Goal: Task Accomplishment & Management: Complete application form

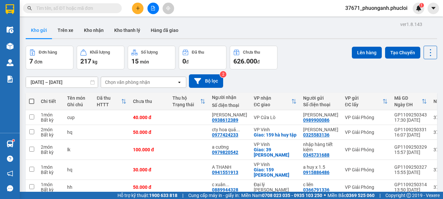
click at [142, 4] on div at bounding box center [152, 9] width 49 height 12
click at [142, 7] on button at bounding box center [138, 9] width 12 height 12
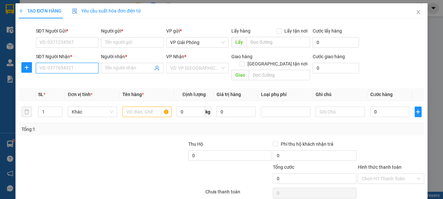
click at [68, 60] on div "SĐT Người Nhận * VD: 0377654321" at bounding box center [67, 64] width 63 height 23
click at [70, 84] on div "0392975341 - e thông" at bounding box center [66, 81] width 54 height 7
type input "0392975341"
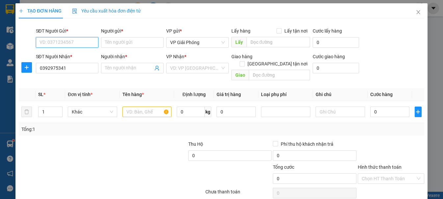
type input "e thông"
click at [79, 41] on input "SĐT Người Gửi *" at bounding box center [67, 42] width 63 height 11
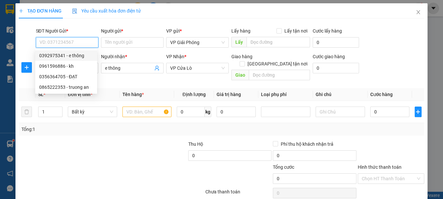
click at [81, 54] on div "0392975341 - e thông" at bounding box center [66, 55] width 54 height 7
type input "0392975341"
type input "e thông"
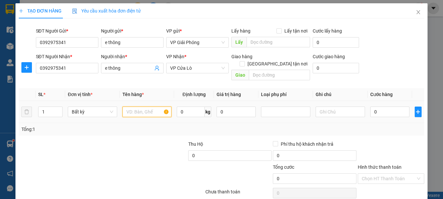
click at [144, 107] on input "text" at bounding box center [147, 112] width 49 height 11
type input "qa"
click at [179, 107] on input "0" at bounding box center [191, 112] width 28 height 11
type input "37"
click at [167, 123] on div "Tổng: 1" at bounding box center [222, 129] width 406 height 13
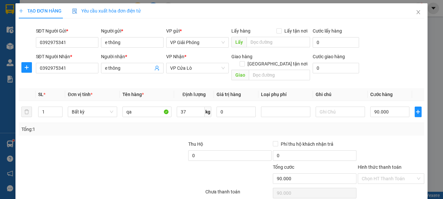
type input "90.000"
click at [186, 107] on input "37" at bounding box center [191, 112] width 28 height 11
type input "36"
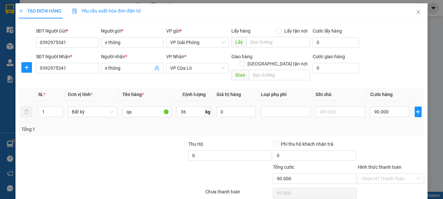
click at [157, 126] on div "Tổng: 1" at bounding box center [96, 129] width 150 height 7
click at [390, 107] on input "90.000" at bounding box center [390, 112] width 40 height 11
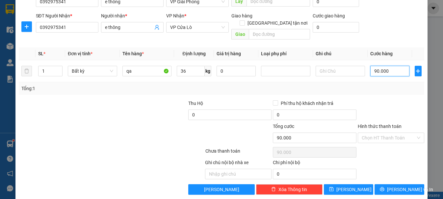
scroll to position [42, 0]
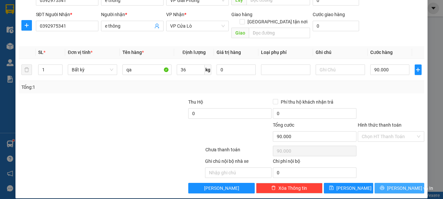
click at [400, 185] on span "[PERSON_NAME] và In" at bounding box center [410, 188] width 46 height 7
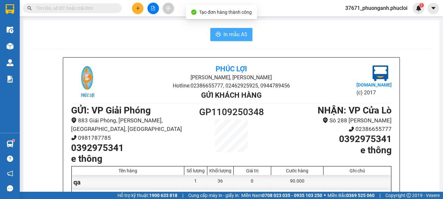
click at [232, 37] on span "In mẫu A5" at bounding box center [236, 34] width 24 height 8
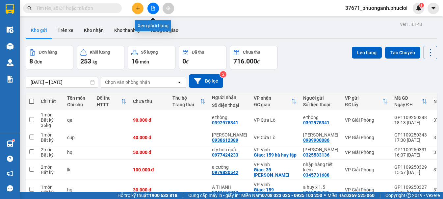
click at [156, 9] on button at bounding box center [154, 9] width 12 height 12
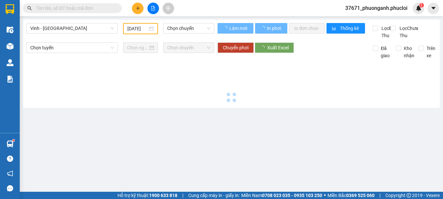
click at [92, 32] on span "Vinh - [GEOGRAPHIC_DATA]" at bounding box center [72, 28] width 84 height 10
type input "[DATE]"
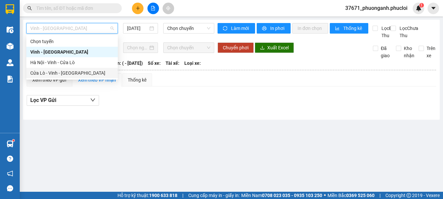
click at [88, 76] on div "Cửa Lò - Vinh - [GEOGRAPHIC_DATA]" at bounding box center [72, 73] width 92 height 11
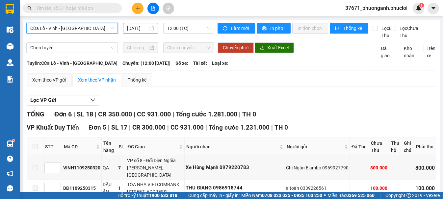
click at [137, 29] on input "[DATE]" at bounding box center [137, 28] width 21 height 7
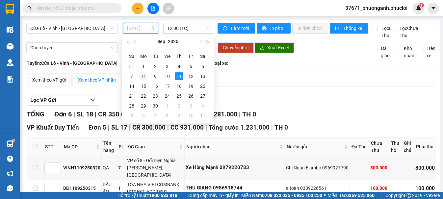
click at [145, 75] on div "8" at bounding box center [144, 76] width 8 height 8
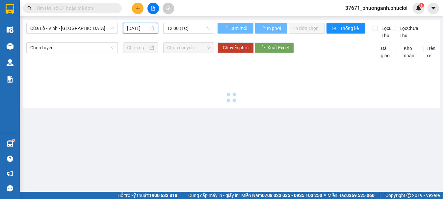
type input "[DATE]"
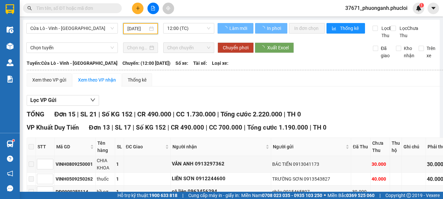
click at [183, 26] on span "12:00 (TC)" at bounding box center [188, 28] width 43 height 10
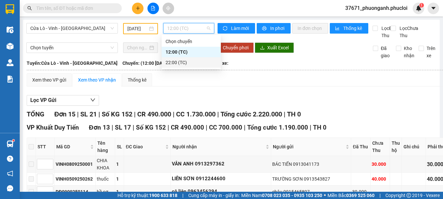
click at [187, 60] on div "22:00 (TC)" at bounding box center [191, 62] width 51 height 7
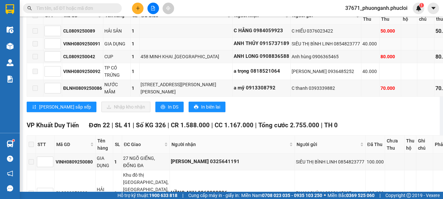
scroll to position [132, 0]
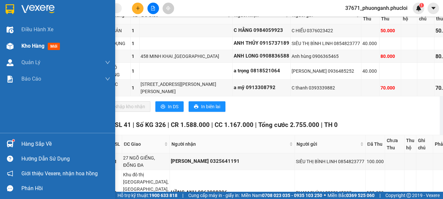
click at [5, 46] on div at bounding box center [10, 47] width 12 height 12
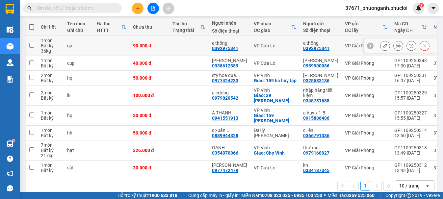
scroll to position [60, 0]
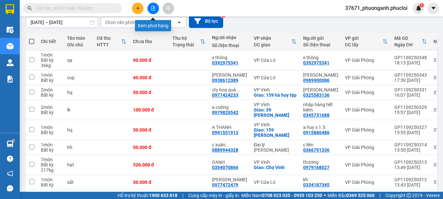
click at [154, 8] on icon "file-add" at bounding box center [153, 8] width 5 height 5
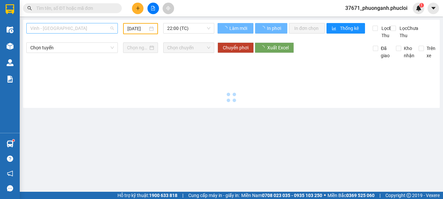
click at [76, 26] on span "Vinh - [GEOGRAPHIC_DATA]" at bounding box center [72, 28] width 84 height 10
type input "[DATE]"
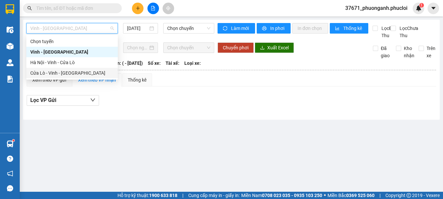
click at [79, 72] on div "Cửa Lò - Vinh - [GEOGRAPHIC_DATA]" at bounding box center [72, 72] width 84 height 7
type input "[DATE]"
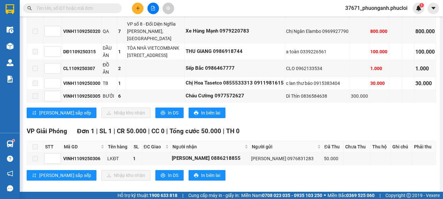
scroll to position [158, 0]
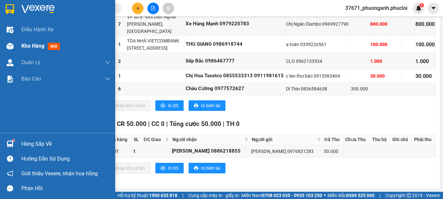
click at [24, 46] on span "Kho hàng" at bounding box center [32, 46] width 23 height 6
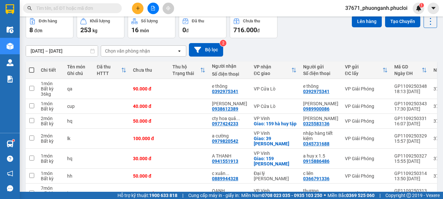
scroll to position [27, 0]
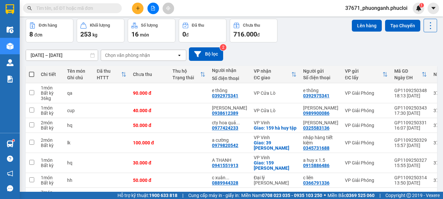
click at [402, 32] on div "Lên hàng Tạo Chuyến" at bounding box center [394, 26] width 85 height 14
click at [400, 25] on button "Tạo Chuyến" at bounding box center [402, 26] width 35 height 12
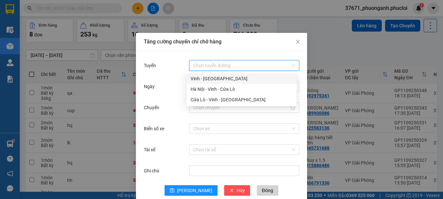
click at [273, 64] on input "Tuyến" at bounding box center [241, 66] width 97 height 10
click at [261, 92] on div "Hà Nội - Vinh - Cửa Lò" at bounding box center [242, 89] width 102 height 7
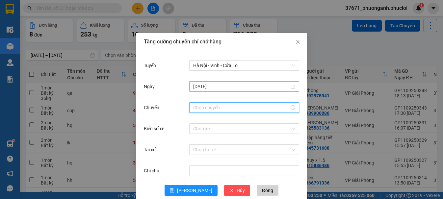
drag, startPoint x: 251, startPoint y: 105, endPoint x: 235, endPoint y: 85, distance: 25.5
click at [250, 105] on input "Chuyến" at bounding box center [241, 107] width 96 height 7
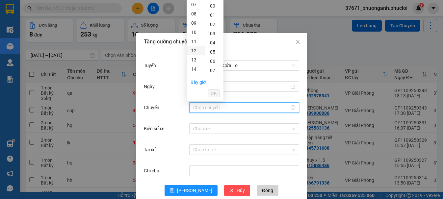
scroll to position [212, 0]
click at [193, 5] on div "23" at bounding box center [196, 5] width 18 height 9
type input "23:00"
click at [213, 94] on span "OK" at bounding box center [214, 93] width 6 height 7
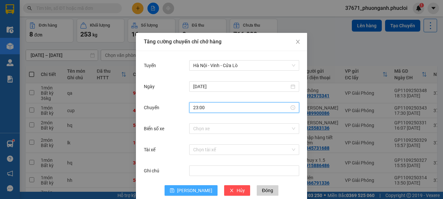
click at [197, 190] on button "[PERSON_NAME]" at bounding box center [191, 190] width 53 height 11
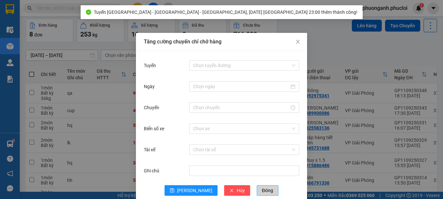
click at [262, 193] on span "Đóng" at bounding box center [267, 190] width 11 height 7
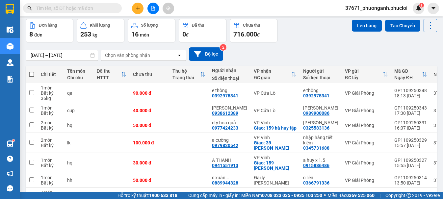
click at [32, 74] on span at bounding box center [31, 74] width 5 height 5
click at [32, 71] on input "checkbox" at bounding box center [32, 71] width 0 height 0
checkbox input "true"
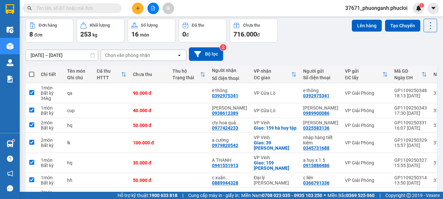
checkbox input "true"
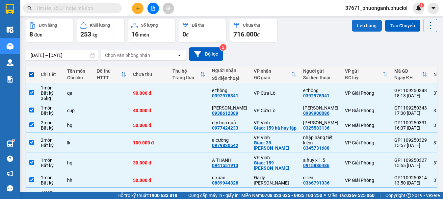
click at [356, 27] on button "Lên hàng" at bounding box center [367, 26] width 30 height 12
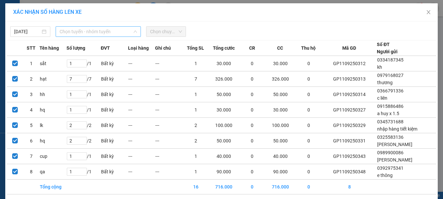
click at [72, 35] on span "Chọn tuyến - nhóm tuyến" at bounding box center [98, 32] width 77 height 10
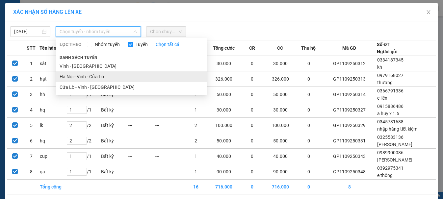
click at [78, 74] on li "Hà Nội - Vinh - Cửa Lò" at bounding box center [131, 76] width 151 height 11
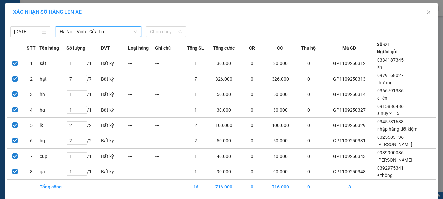
drag, startPoint x: 170, startPoint y: 30, endPoint x: 177, endPoint y: 60, distance: 30.1
click at [170, 32] on span "Chọn chuyến" at bounding box center [166, 32] width 32 height 10
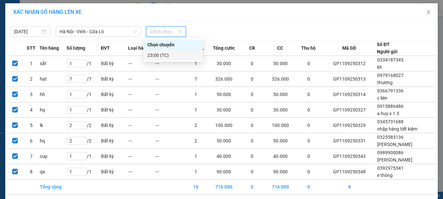
click at [177, 54] on div "23:00 (TC)" at bounding box center [173, 55] width 51 height 7
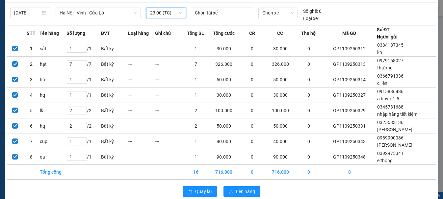
scroll to position [29, 0]
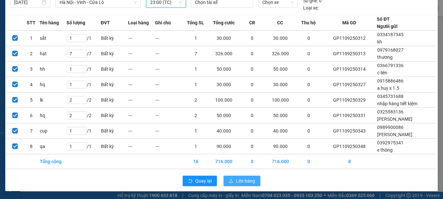
drag, startPoint x: 249, startPoint y: 183, endPoint x: 237, endPoint y: 164, distance: 22.4
click at [241, 175] on div "Quay lại Lên hàng" at bounding box center [221, 181] width 429 height 17
click at [247, 180] on span "Lên hàng" at bounding box center [245, 180] width 19 height 7
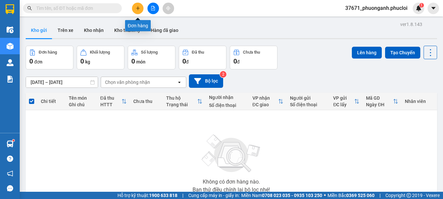
click at [138, 13] on button at bounding box center [138, 9] width 12 height 12
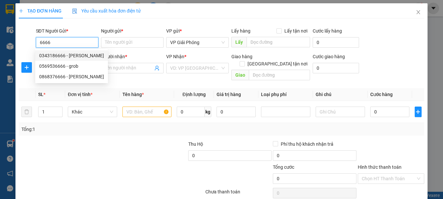
click at [81, 57] on div "0343186666 - [PERSON_NAME]" at bounding box center [71, 55] width 65 height 7
type input "0343186666"
type input "[PERSON_NAME]"
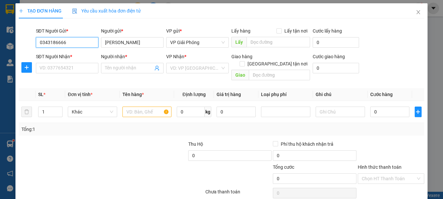
type input "0343186666"
click at [79, 73] on div "SĐT Người Nhận * VD: 0377654321" at bounding box center [67, 64] width 63 height 23
click at [141, 107] on input "text" at bounding box center [147, 112] width 49 height 11
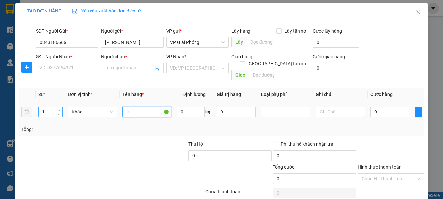
type input "lk"
type input "2"
click at [58, 109] on icon "up" at bounding box center [59, 110] width 2 height 2
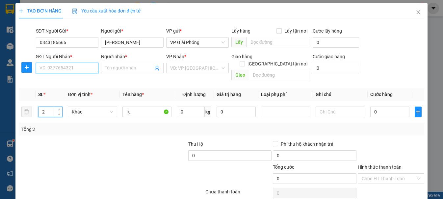
click at [74, 68] on input "SĐT Người Nhận *" at bounding box center [67, 68] width 63 height 11
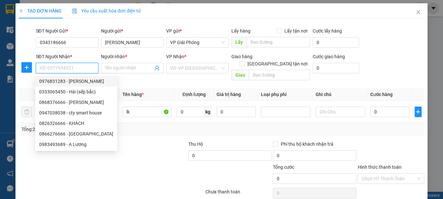
click at [76, 82] on div "0976831283 - [PERSON_NAME]" at bounding box center [76, 81] width 74 height 7
type input "0976831283"
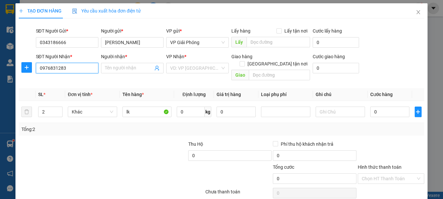
type input "[PERSON_NAME]"
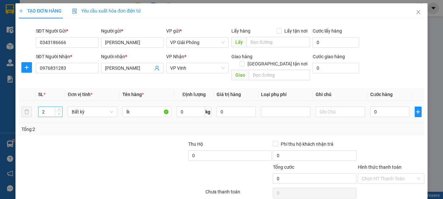
type input "1"
click at [59, 113] on icon "down" at bounding box center [59, 114] width 2 height 2
click at [377, 107] on input "0" at bounding box center [390, 112] width 40 height 11
type input "50"
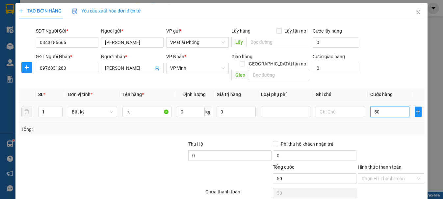
type input "50"
type input "5.000"
type input "50.000"
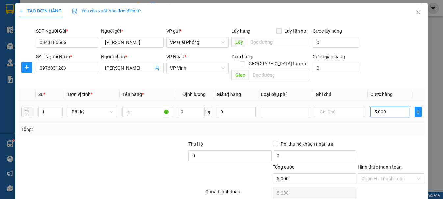
type input "50.000"
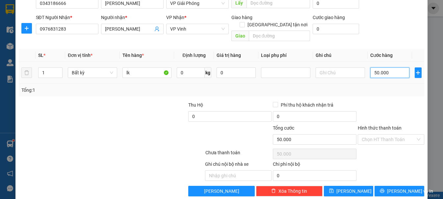
scroll to position [42, 0]
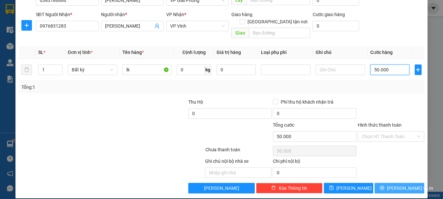
type input "50.000"
click at [396, 185] on span "[PERSON_NAME] và In" at bounding box center [410, 188] width 46 height 7
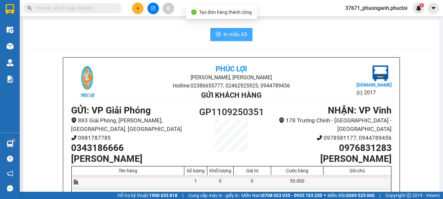
click at [231, 38] on span "In mẫu A5" at bounding box center [236, 34] width 24 height 8
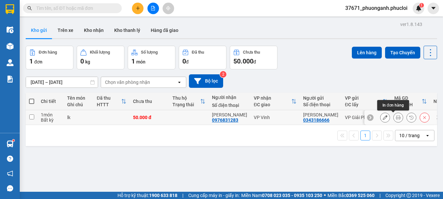
click at [396, 118] on icon at bounding box center [398, 117] width 5 height 5
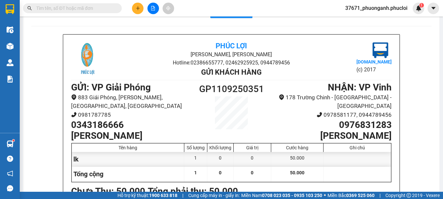
scroll to position [33, 0]
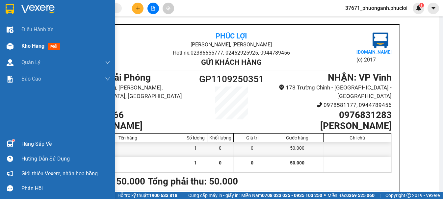
click at [18, 47] on div "Kho hàng mới" at bounding box center [57, 46] width 115 height 16
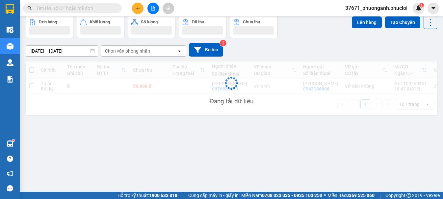
scroll to position [30, 0]
click at [139, 8] on icon "plus" at bounding box center [138, 8] width 5 height 5
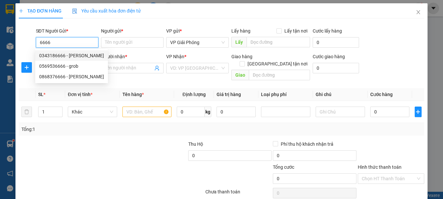
click at [77, 56] on div "0343186666 - [PERSON_NAME]" at bounding box center [71, 55] width 65 height 7
type input "0343186666"
type input "[PERSON_NAME]"
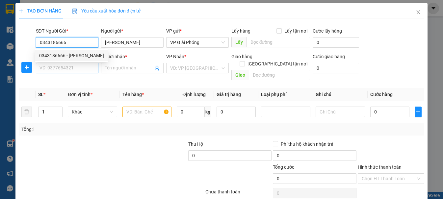
type input "0343186666"
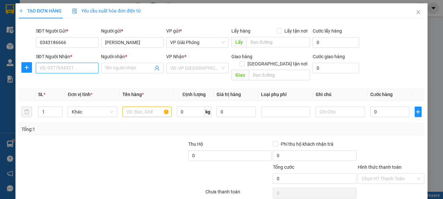
click at [75, 69] on input "SĐT Người Nhận *" at bounding box center [67, 68] width 63 height 11
type input "0918097688"
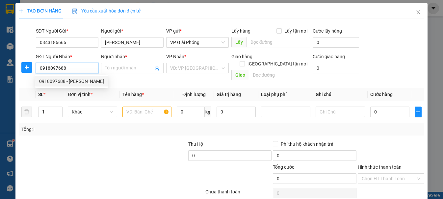
click at [70, 84] on div "0918097688 - [PERSON_NAME]" at bounding box center [71, 81] width 65 height 7
type input "[PERSON_NAME]"
checkbox input "true"
type input "25 [PERSON_NAME]"
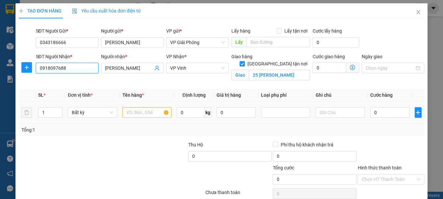
type input "0918097688"
click at [134, 107] on div at bounding box center [147, 112] width 49 height 13
click at [134, 113] on input "text" at bounding box center [147, 112] width 49 height 11
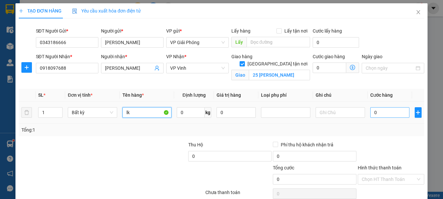
type input "lk"
type input "7"
type input "70"
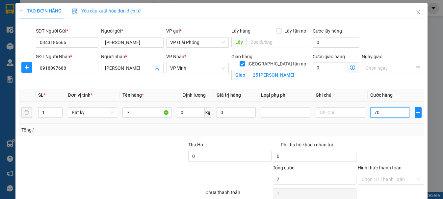
type input "70"
type input "700"
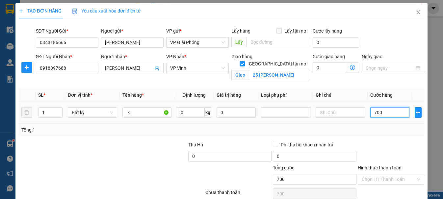
type input "70"
type input "7"
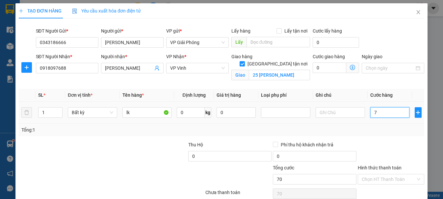
type input "7"
type input "0"
type input "07"
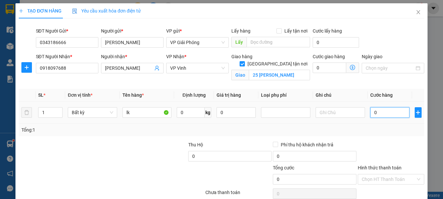
type input "7"
type input "070"
type input "70"
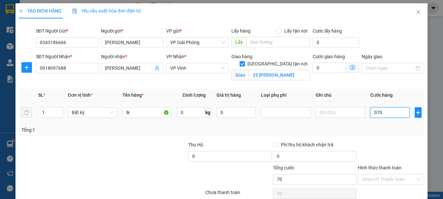
type input "0.700"
type input "700"
type input "07.000"
type input "7.000"
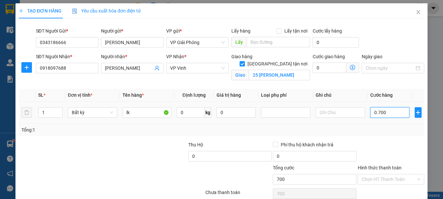
type input "7.000"
type input "070.000"
type input "70.000"
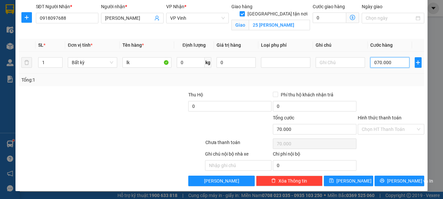
type input "07.000"
type input "7.000"
type input "0.700"
type input "700"
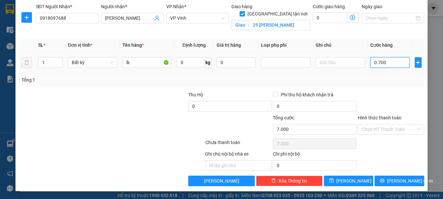
type input "700"
type input "070"
type input "70"
type input "07"
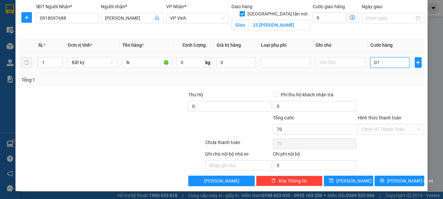
type input "7"
type input "0"
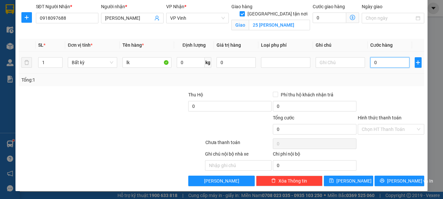
type input "08"
type input "8"
type input "080"
type input "80"
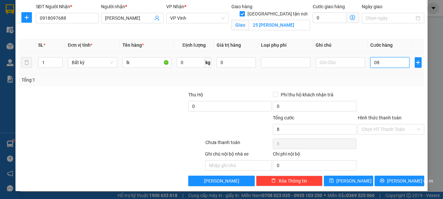
type input "80"
type input "0.800"
type input "800"
type input "08.000"
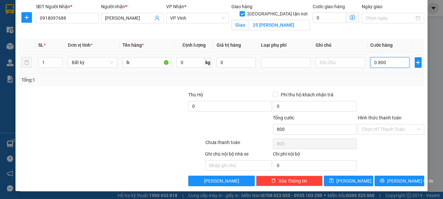
type input "8.000"
type input "080.000"
type input "80.000"
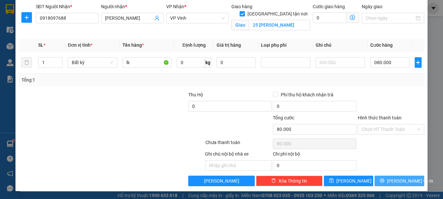
type input "80.000"
click at [393, 177] on span "[PERSON_NAME] và In" at bounding box center [410, 180] width 46 height 7
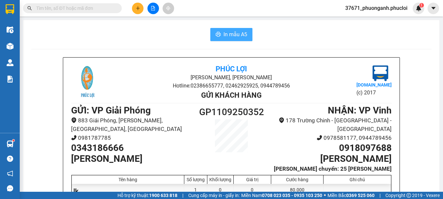
click at [230, 32] on span "In mẫu A5" at bounding box center [236, 34] width 24 height 8
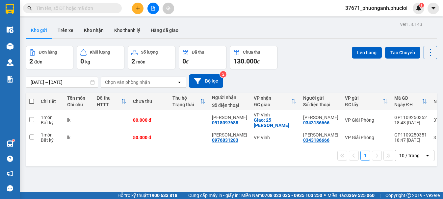
click at [32, 100] on span at bounding box center [31, 101] width 5 height 5
click at [32, 98] on input "checkbox" at bounding box center [32, 98] width 0 height 0
checkbox input "true"
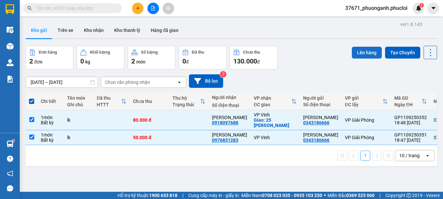
click at [366, 56] on button "Lên hàng" at bounding box center [367, 53] width 30 height 12
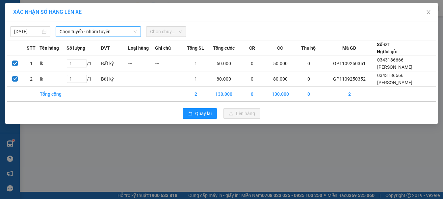
click at [72, 33] on span "Chọn tuyến - nhóm tuyến" at bounding box center [98, 32] width 77 height 10
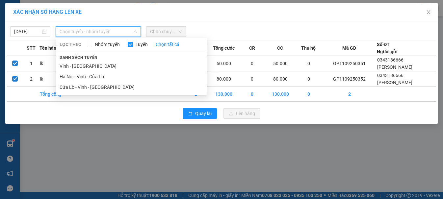
drag, startPoint x: 67, startPoint y: 72, endPoint x: 150, endPoint y: 43, distance: 88.2
click at [67, 71] on li "Hà Nội - Vinh - Cửa Lò" at bounding box center [131, 76] width 151 height 11
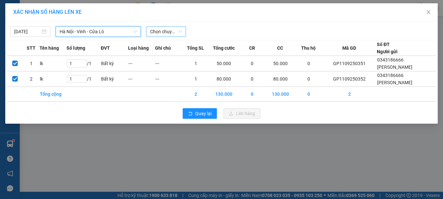
click at [159, 35] on span "Chọn chuyến" at bounding box center [166, 32] width 32 height 10
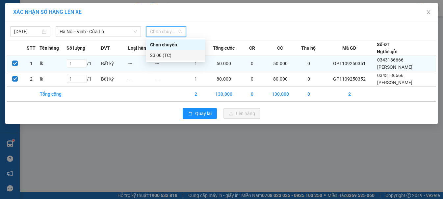
drag, startPoint x: 165, startPoint y: 57, endPoint x: 187, endPoint y: 70, distance: 26.0
click at [165, 58] on div "23:00 (TC)" at bounding box center [175, 55] width 51 height 7
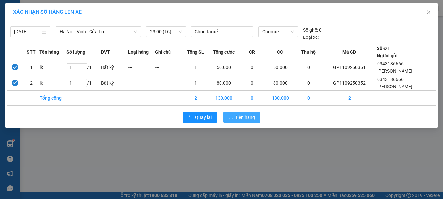
click at [234, 117] on button "Lên hàng" at bounding box center [242, 117] width 37 height 11
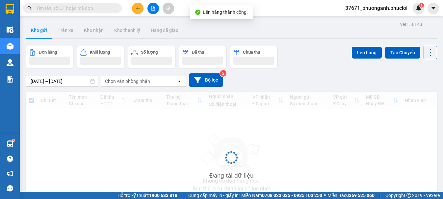
click at [151, 10] on icon "file-add" at bounding box center [153, 8] width 5 height 5
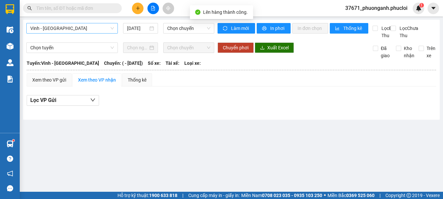
click at [99, 29] on span "Vinh - [GEOGRAPHIC_DATA]" at bounding box center [72, 28] width 84 height 10
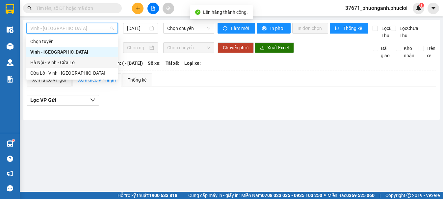
click at [96, 64] on div "Hà Nội - Vinh - Cửa Lò" at bounding box center [72, 62] width 84 height 7
type input "[DATE]"
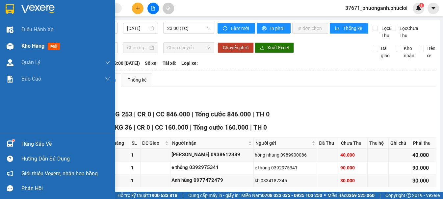
click at [10, 43] on img at bounding box center [10, 46] width 7 height 7
